Goal: Transaction & Acquisition: Purchase product/service

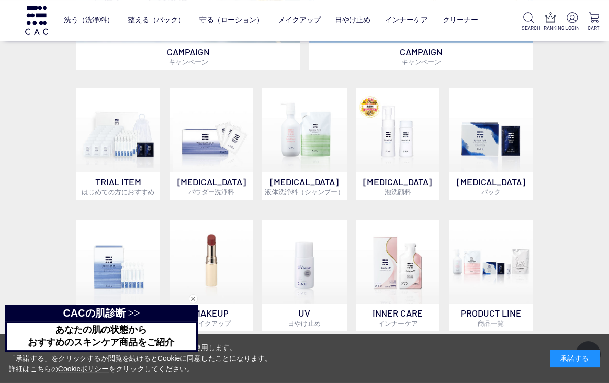
scroll to position [566, 0]
click at [297, 169] on img at bounding box center [304, 130] width 84 height 84
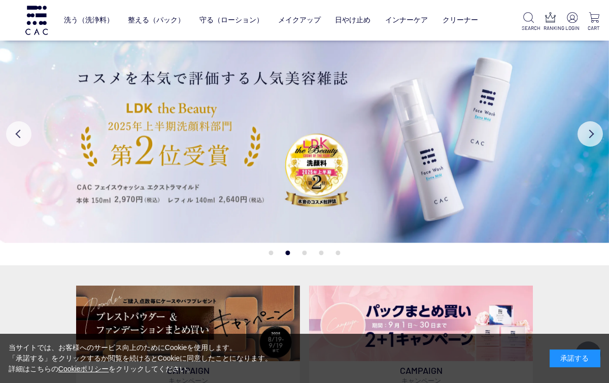
scroll to position [583, 0]
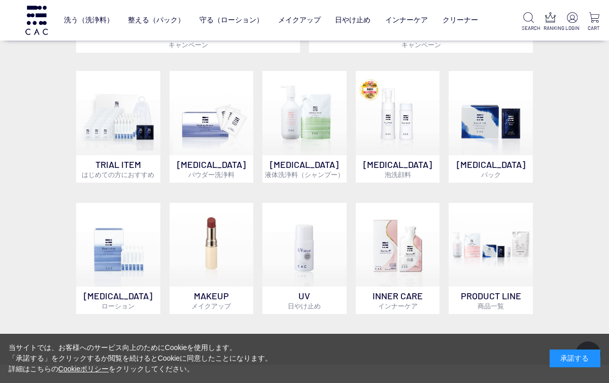
click at [204, 294] on p "MAKEUP メイクアップ" at bounding box center [211, 300] width 84 height 27
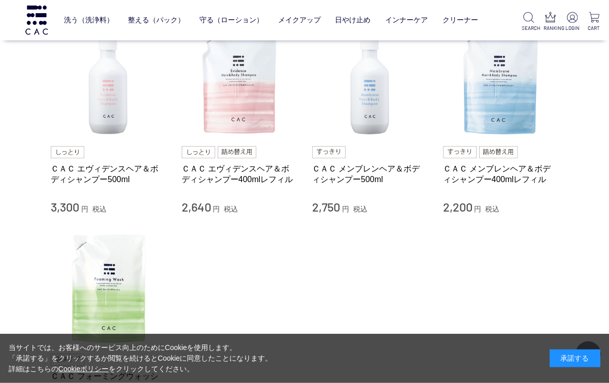
scroll to position [112, 0]
click at [220, 178] on link "ＣＡＣ エヴィデンスヘア＆ボディシャンプー400mlレフィル" at bounding box center [240, 174] width 116 height 22
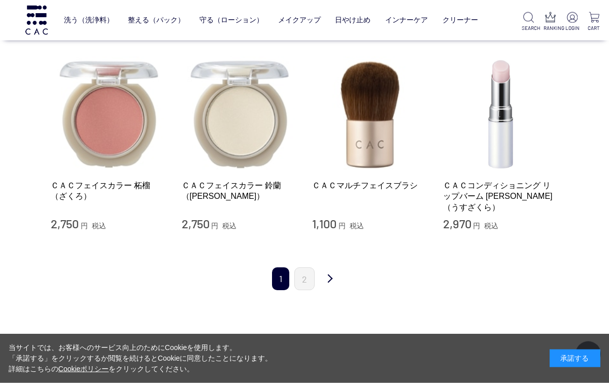
scroll to position [1175, 0]
click at [304, 267] on link "2" at bounding box center [304, 278] width 20 height 23
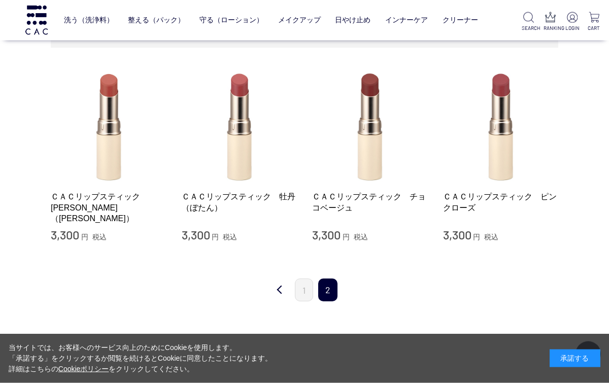
scroll to position [199, 0]
click at [485, 198] on link "ＣＡＣリップスティック　ピンクローズ" at bounding box center [501, 202] width 116 height 22
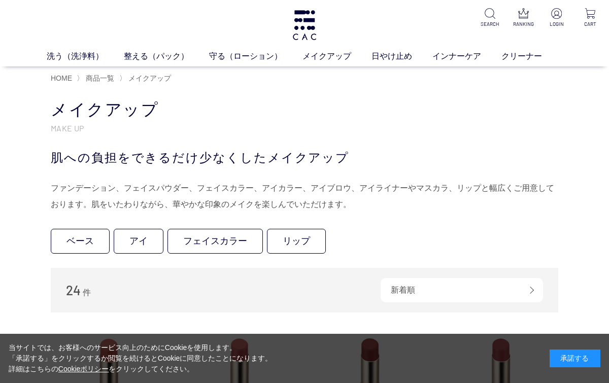
scroll to position [216, 0]
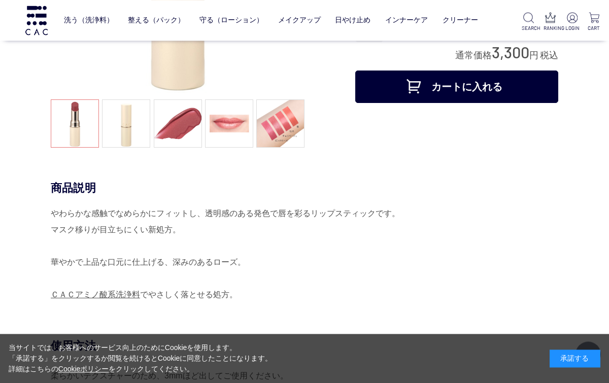
scroll to position [182, 0]
